Goal: Find specific fact: Find specific fact

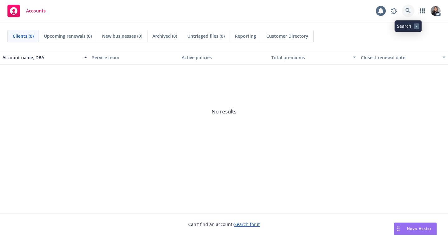
click at [409, 10] on icon at bounding box center [408, 10] width 5 height 5
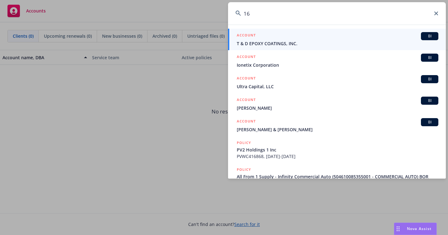
type input "1"
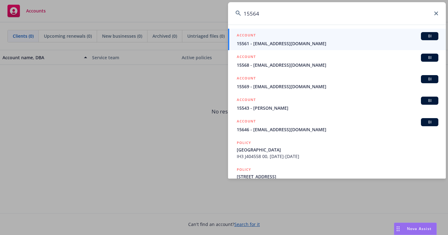
click at [295, 22] on input "15564" at bounding box center [337, 13] width 218 height 22
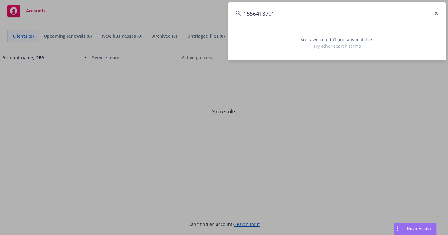
drag, startPoint x: 408, startPoint y: 15, endPoint x: 140, endPoint y: -9, distance: 268.8
click at [140, 0] on html "Accounts 7 AC Clients (0) Upcoming renewals (0) New businesses (0) Archived (0)…" at bounding box center [224, 117] width 448 height 235
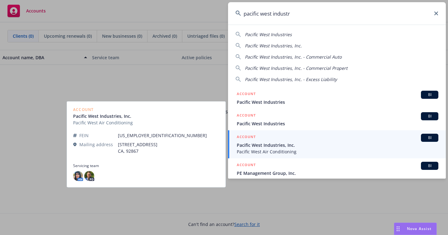
type input "pacific west industr"
click at [281, 140] on div "ACCOUNT BI" at bounding box center [338, 138] width 202 height 8
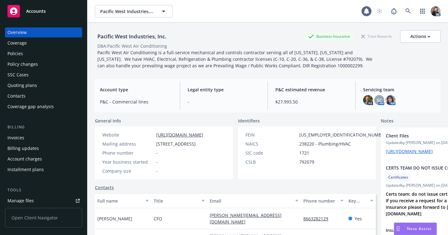
click at [30, 54] on div "Policies" at bounding box center [43, 54] width 72 height 10
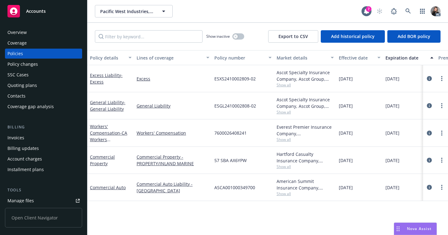
click at [287, 140] on span "Show all" at bounding box center [305, 139] width 57 height 5
click at [177, 217] on div "Policy details Lines of coverage Policy number Market details Effective date Ex…" at bounding box center [268, 142] width 361 height 185
drag, startPoint x: 252, startPoint y: 131, endPoint x: 216, endPoint y: 129, distance: 35.6
click at [216, 129] on div "7600026408241" at bounding box center [243, 132] width 62 height 27
copy span "7600026408241"
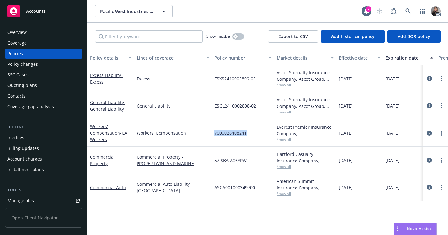
copy span "7600026408241"
